Goal: Transaction & Acquisition: Purchase product/service

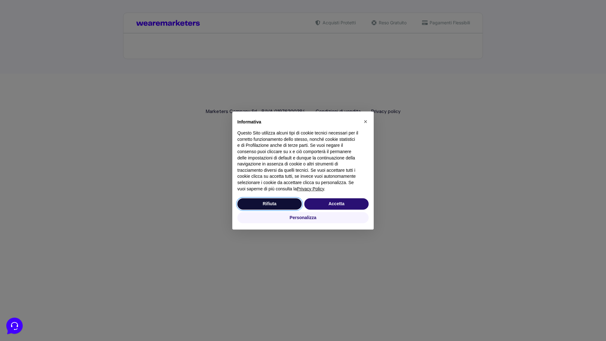
click at [270, 204] on button "Rifiuta" at bounding box center [269, 203] width 64 height 11
